Goal: Find specific page/section: Find specific page/section

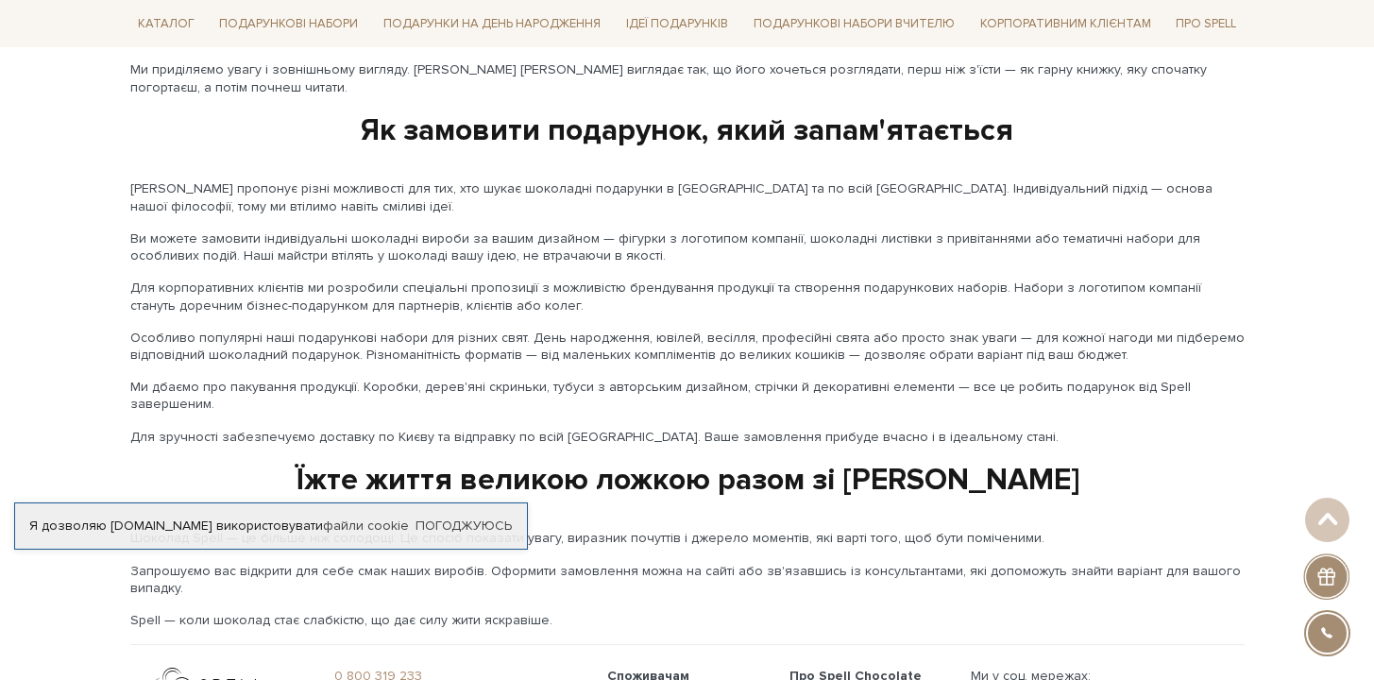
scroll to position [3185, 0]
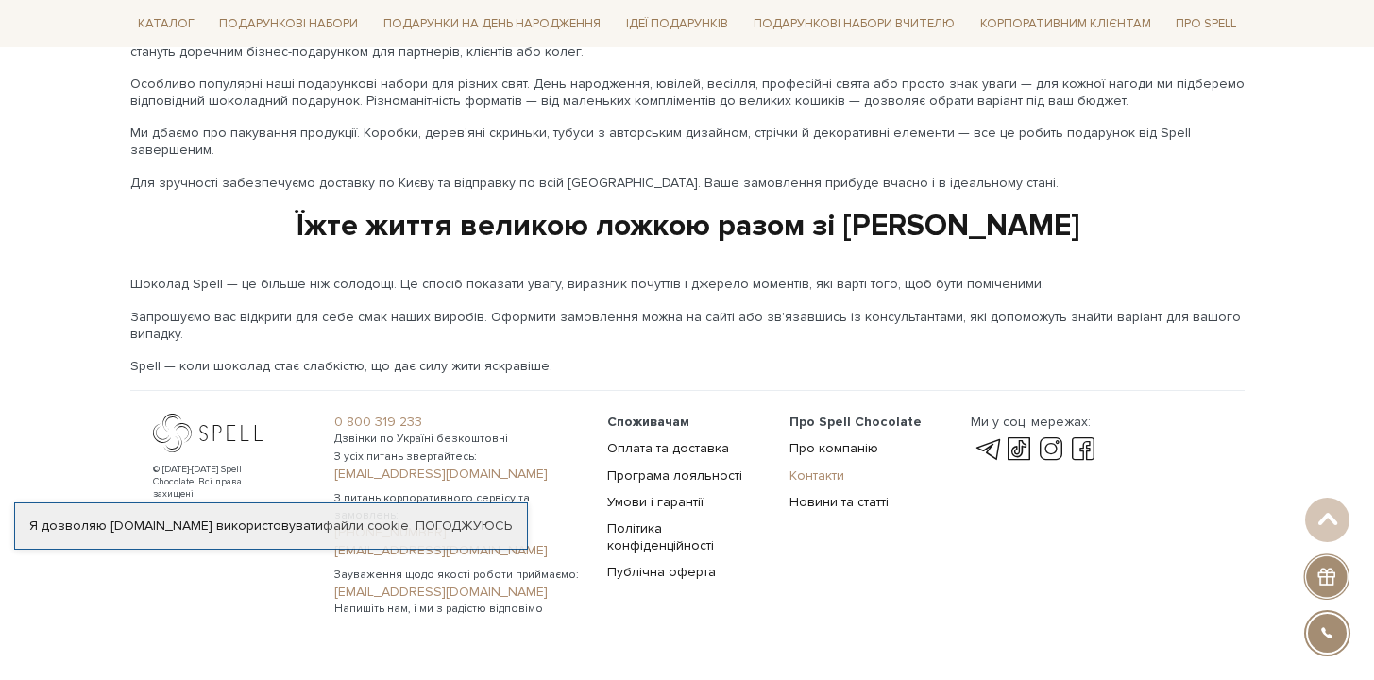
click at [808, 468] on link "Контакти" at bounding box center [817, 476] width 55 height 16
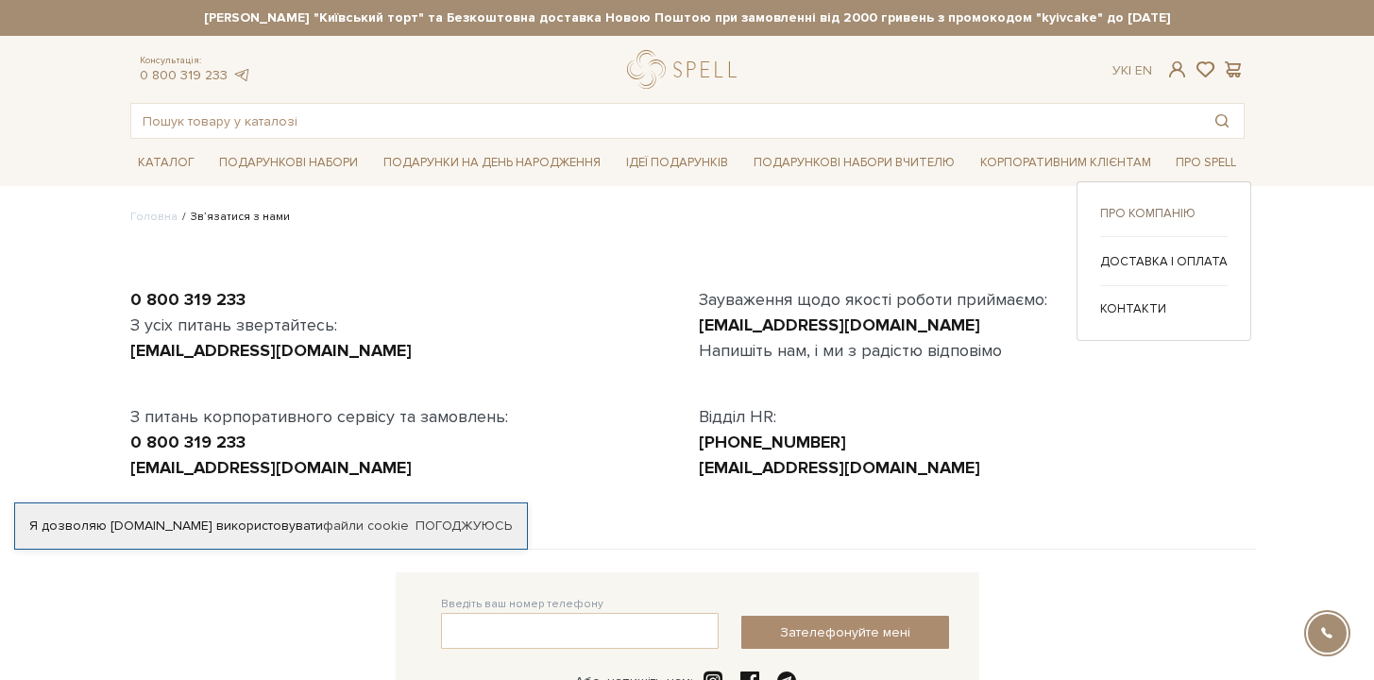
click at [1171, 206] on link "Про компанію" at bounding box center [1164, 213] width 128 height 17
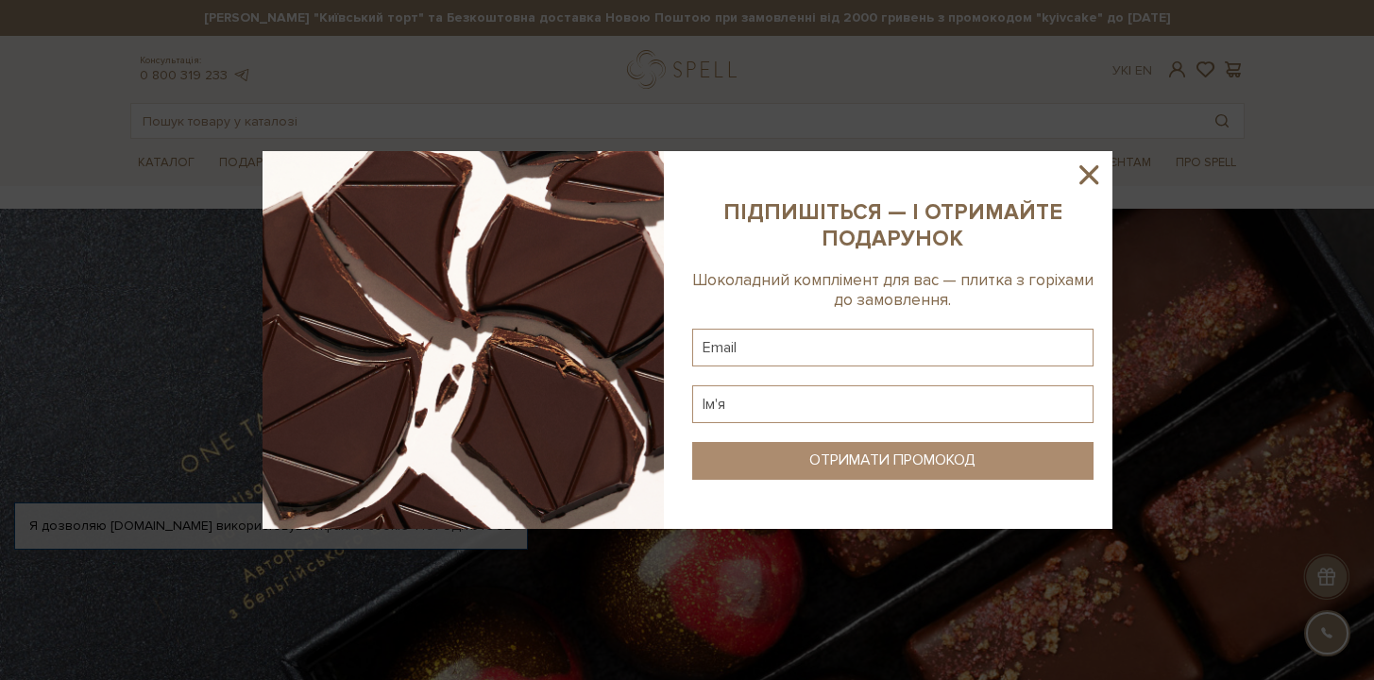
click at [1091, 168] on icon at bounding box center [1089, 175] width 32 height 32
